Goal: Information Seeking & Learning: Find contact information

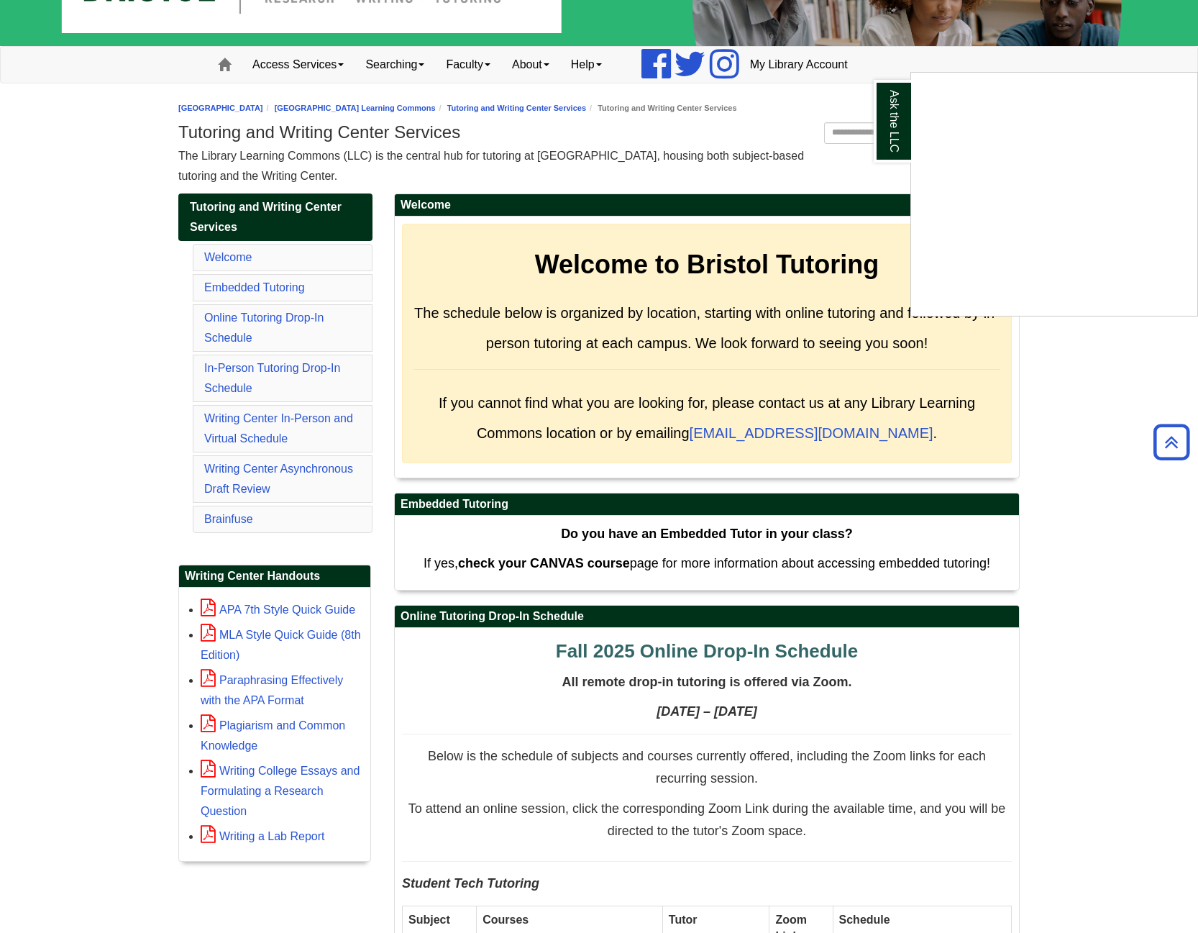
scroll to position [51, 0]
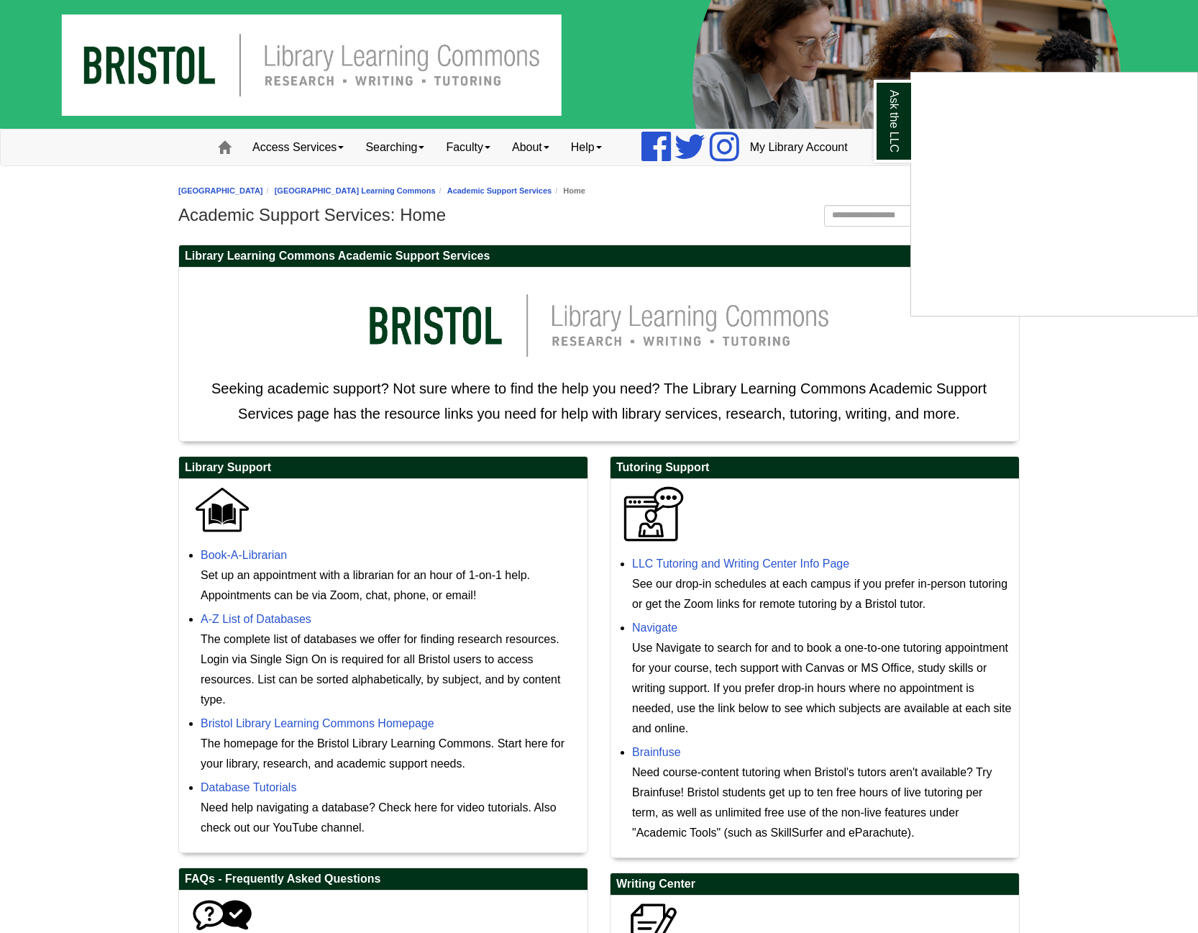
click at [694, 565] on div "Ask the LLC" at bounding box center [599, 466] width 1198 height 933
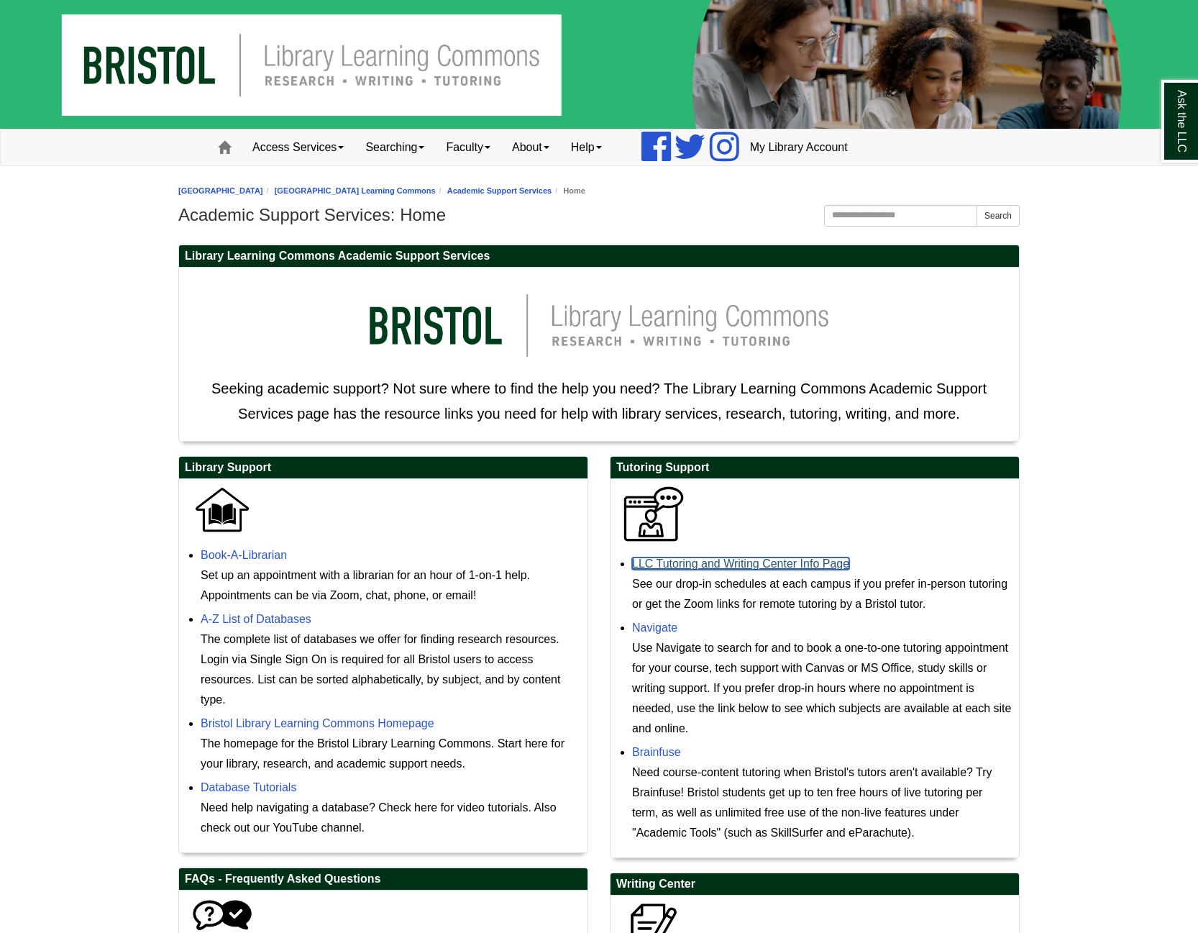
click at [694, 565] on link "LLC Tutoring and Writing Center Info Page" at bounding box center [740, 563] width 217 height 12
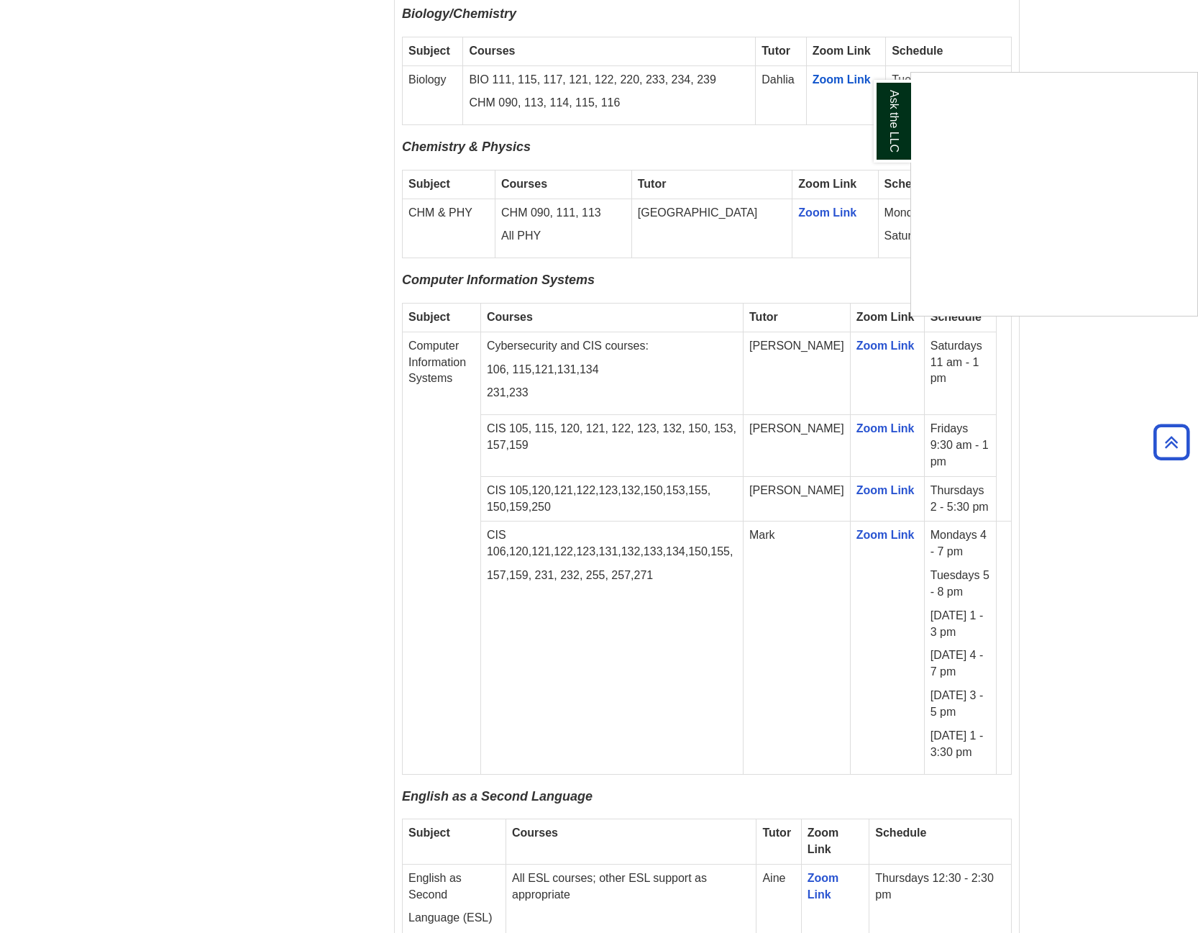
scroll to position [1654, 0]
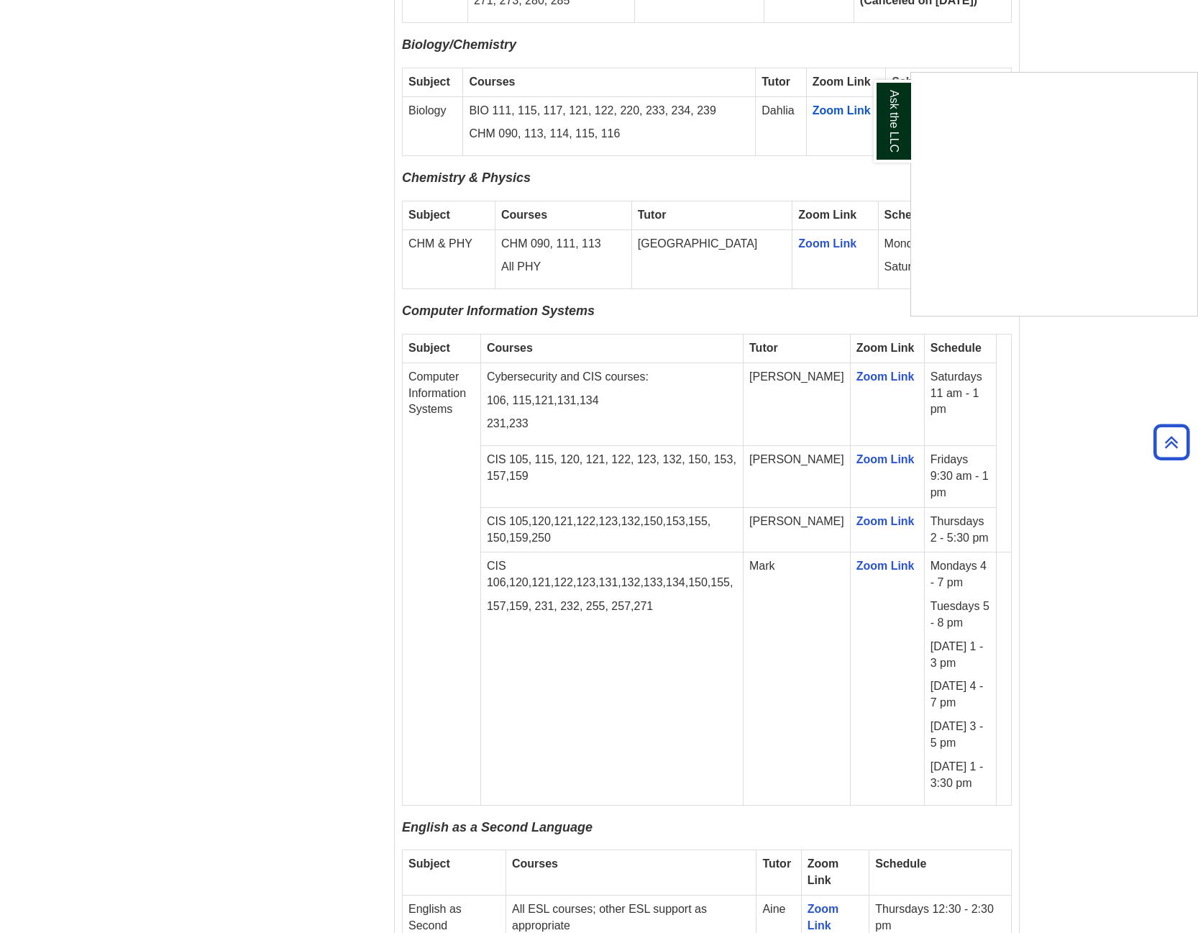
click at [852, 493] on div "Ask the LLC" at bounding box center [599, 466] width 1198 height 933
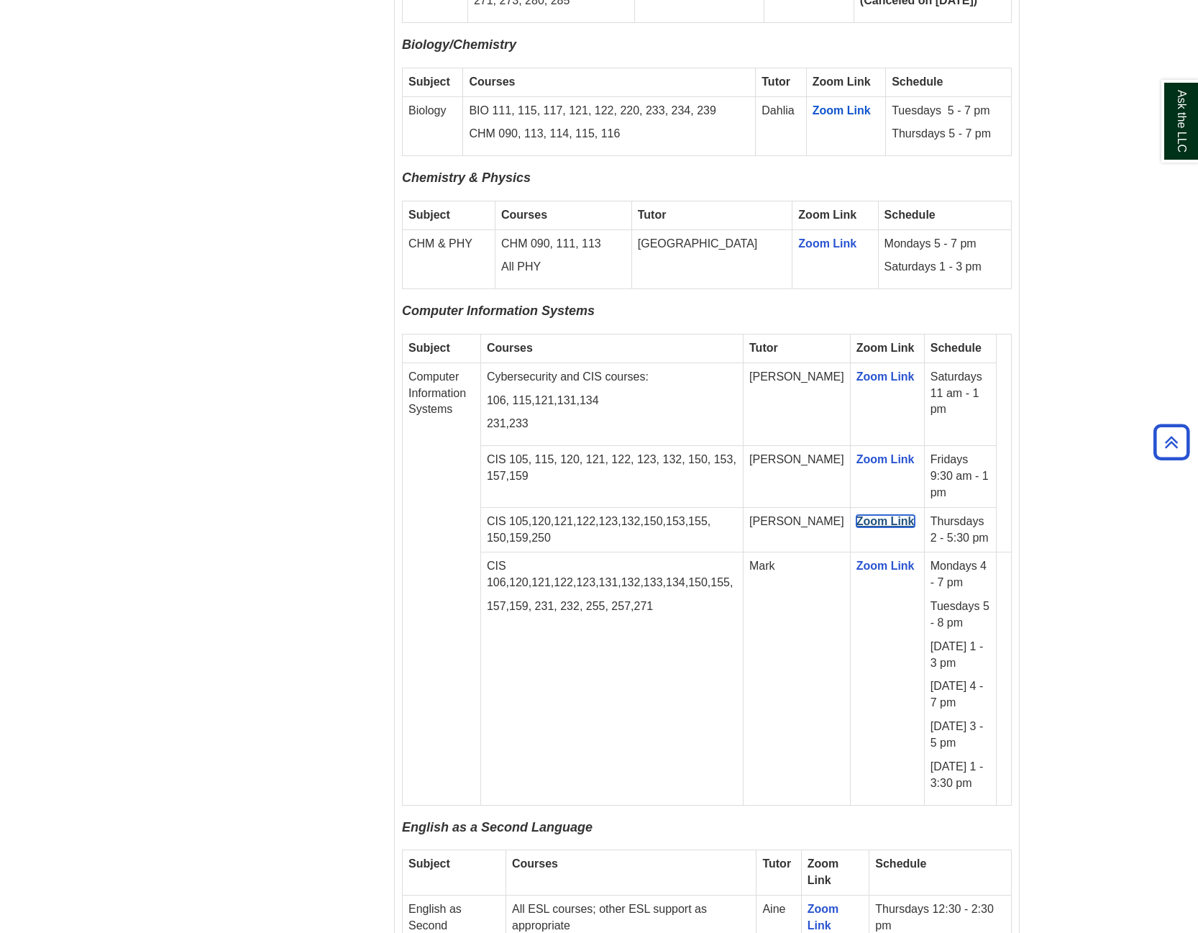
click at [857, 515] on span "Zoom Link" at bounding box center [886, 521] width 58 height 12
click at [463, 372] on td "Computer Information Systems" at bounding box center [442, 584] width 78 height 442
drag, startPoint x: 463, startPoint y: 372, endPoint x: 461, endPoint y: 439, distance: 66.9
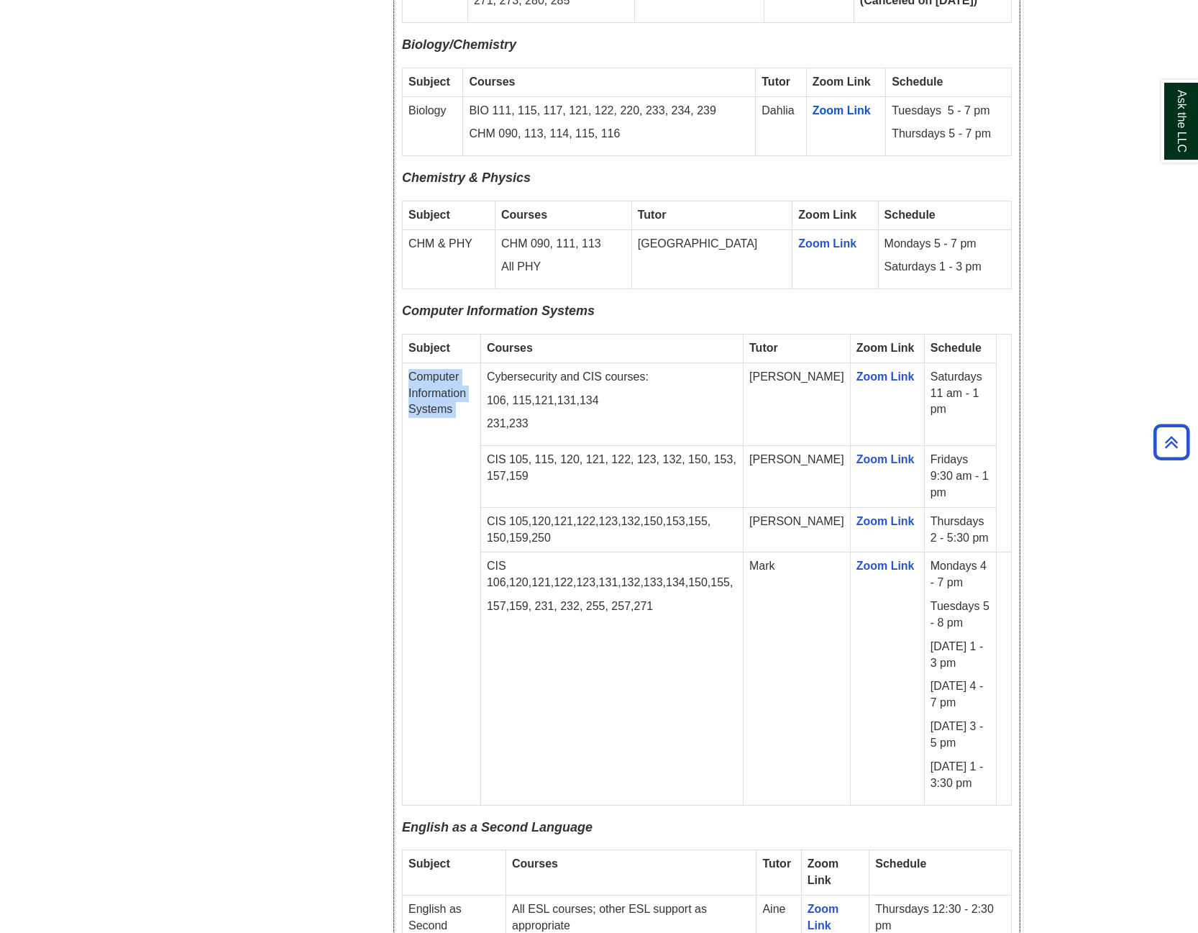
click at [461, 438] on td "Computer Information Systems" at bounding box center [442, 584] width 78 height 442
drag, startPoint x: 853, startPoint y: 445, endPoint x: 777, endPoint y: 453, distance: 76.7
click at [737, 460] on p "CIS 105, 115, 120, 121, 122, 123, 132, 150, 153, 157,159" at bounding box center [612, 468] width 250 height 33
click at [789, 449] on td "[PERSON_NAME]" at bounding box center [797, 477] width 107 height 62
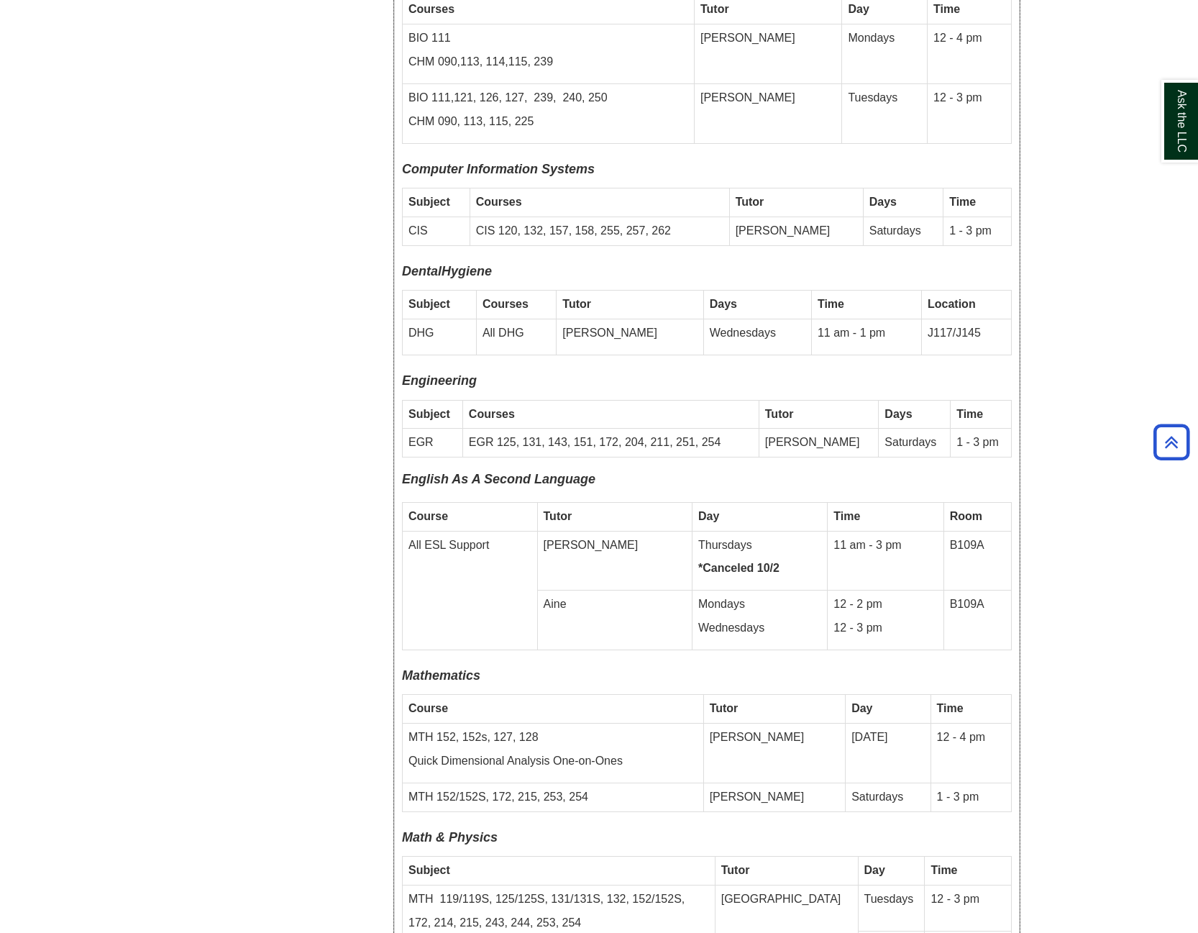
scroll to position [4367, 0]
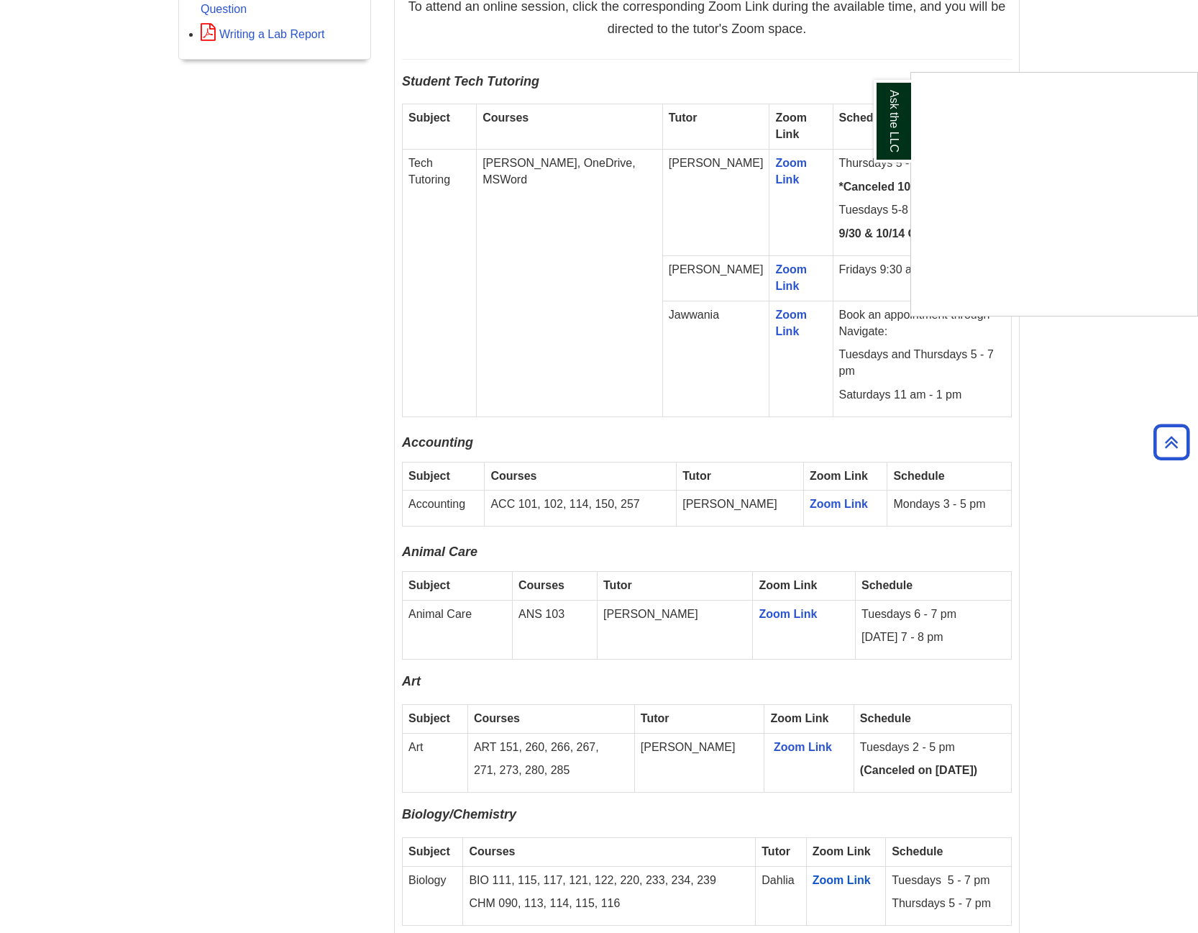
scroll to position [791, 0]
